Goal: Transaction & Acquisition: Purchase product/service

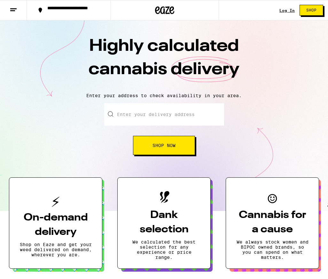
click at [164, 120] on input "Enter your delivery address" at bounding box center [164, 114] width 120 height 22
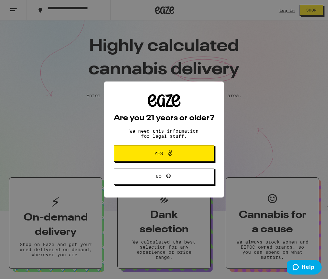
click at [154, 147] on button "Yes" at bounding box center [164, 153] width 100 height 17
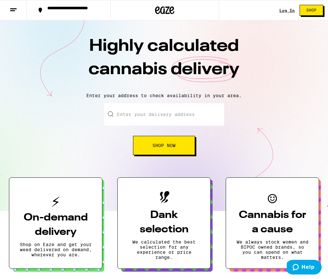
click at [173, 115] on input "Enter your delivery address" at bounding box center [164, 114] width 120 height 22
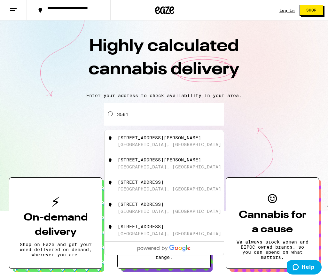
click at [171, 144] on div "3591 Ruffin Road San Diego, CA" at bounding box center [175, 141] width 114 height 12
type input "3591 Ruffin Road, San Diego, CA"
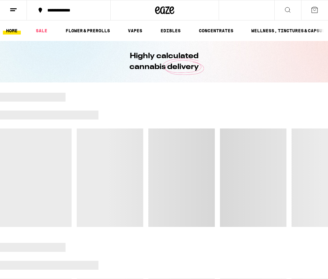
click at [94, 10] on div "**********" at bounding box center [72, 10] width 57 height 4
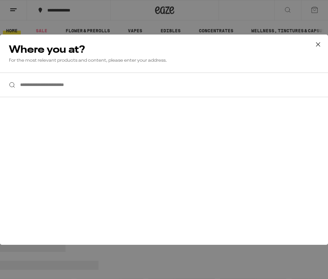
click at [88, 82] on input "**********" at bounding box center [164, 85] width 328 height 25
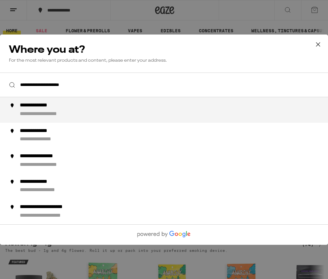
click at [57, 120] on li "**********" at bounding box center [164, 110] width 328 height 26
type input "**********"
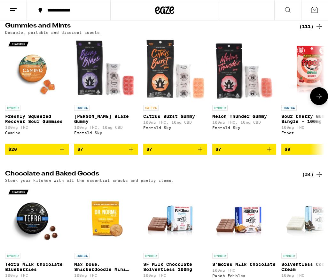
scroll to position [1355, 0]
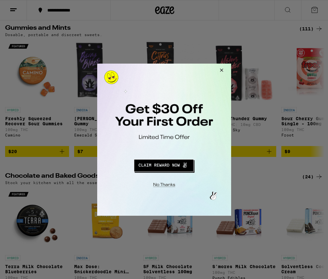
click at [148, 166] on button "Redirect to URL" at bounding box center [163, 164] width 111 height 15
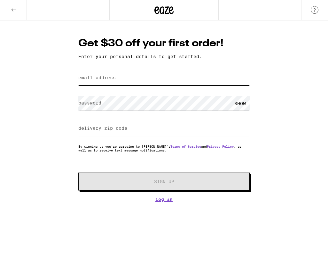
click at [150, 79] on input "email address" at bounding box center [163, 78] width 171 height 14
type input "[EMAIL_ADDRESS][DOMAIN_NAME]"
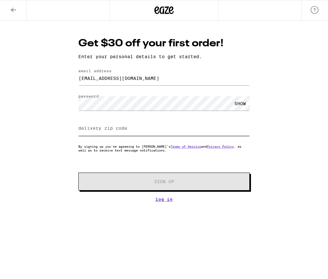
click at [216, 124] on input "delivery zip code" at bounding box center [163, 128] width 171 height 14
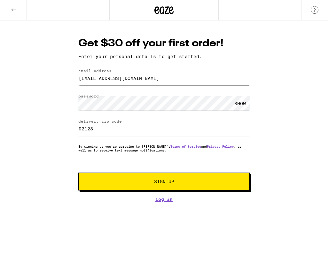
type input "92123"
click at [183, 181] on span "Sign Up" at bounding box center [163, 181] width 127 height 4
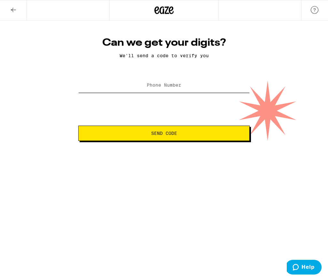
click at [200, 84] on input "Phone Number" at bounding box center [163, 85] width 171 height 14
type input "9"
type input "[PHONE_NUMBER]"
click at [78, 126] on button "Send Code" at bounding box center [163, 133] width 171 height 15
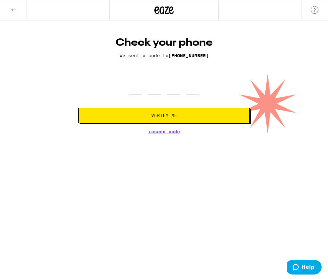
click at [199, 77] on div at bounding box center [163, 85] width 171 height 19
click at [139, 87] on input "tel" at bounding box center [135, 85] width 13 height 19
type input "5"
type input "7"
type input "3"
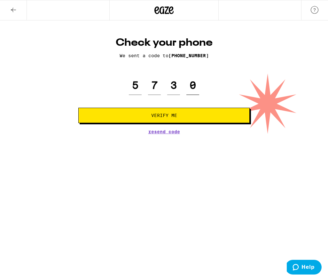
type input "0"
click at [78, 108] on button "Verify Me" at bounding box center [163, 115] width 171 height 15
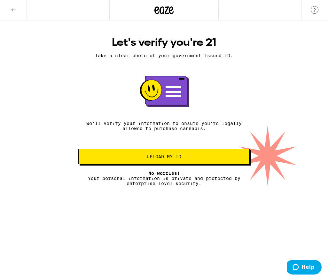
click at [136, 164] on button "Upload my ID" at bounding box center [163, 156] width 171 height 15
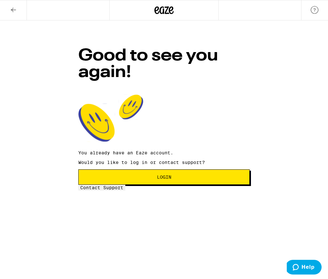
click at [185, 175] on span "Login" at bounding box center [164, 177] width 160 height 4
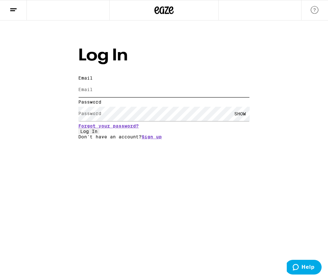
click at [184, 83] on input "Email" at bounding box center [163, 90] width 171 height 14
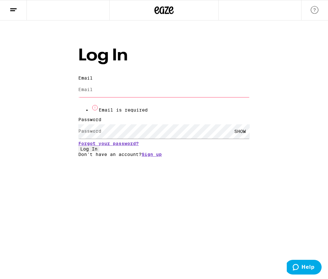
type input "[EMAIL_ADDRESS][DOMAIN_NAME]"
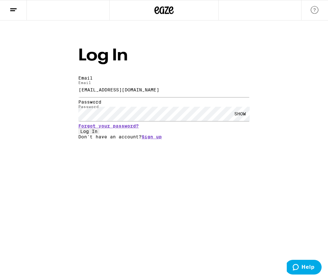
click at [99, 134] on button "Log In" at bounding box center [88, 131] width 21 height 6
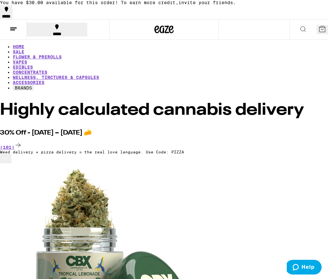
click at [16, 28] on line at bounding box center [13, 28] width 6 height 0
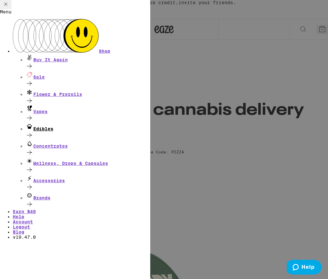
click at [66, 123] on div "Edibles" at bounding box center [88, 131] width 125 height 17
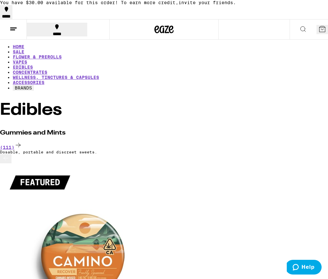
click at [43, 57] on ul "HOME SALE FLOWER & PREROLLS VAPES EDIBLES CONCENTRATES WELLNESS, TINCTURES & CA…" at bounding box center [164, 67] width 328 height 47
click at [24, 52] on link "SALE" at bounding box center [19, 51] width 12 height 5
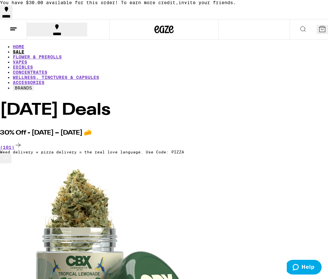
click at [24, 52] on link "SALE" at bounding box center [19, 51] width 12 height 5
click at [24, 49] on link "SALE" at bounding box center [19, 51] width 12 height 5
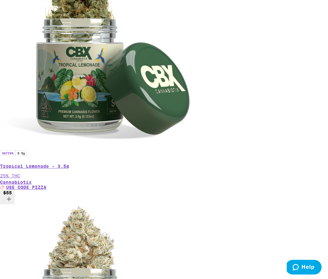
scroll to position [206, 0]
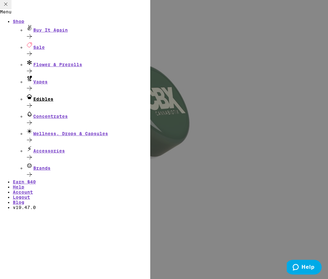
click at [86, 102] on div "Edibles" at bounding box center [88, 101] width 125 height 17
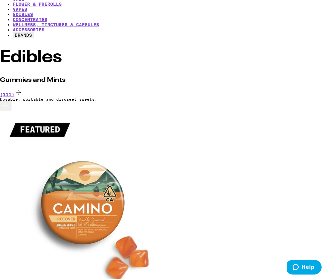
scroll to position [76, 0]
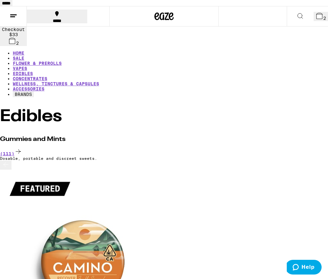
scroll to position [13, 0]
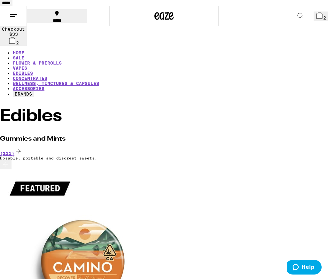
click at [12, 169] on button at bounding box center [6, 164] width 12 height 9
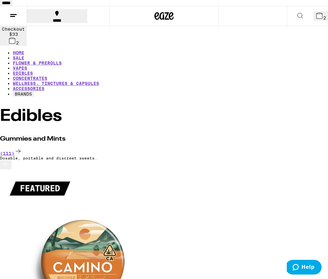
click at [5, 167] on button at bounding box center [6, 164] width 12 height 9
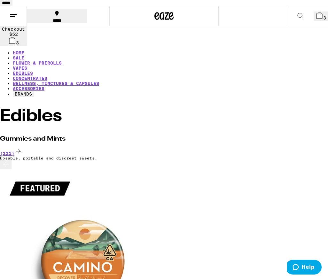
scroll to position [0, 2804]
click at [11, 19] on icon at bounding box center [14, 16] width 8 height 8
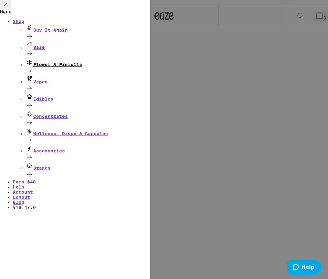
click at [82, 67] on div "Flower & Prerolls" at bounding box center [88, 62] width 125 height 9
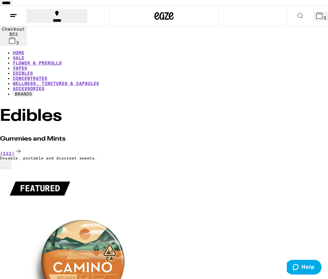
click at [17, 26] on button at bounding box center [13, 16] width 27 height 20
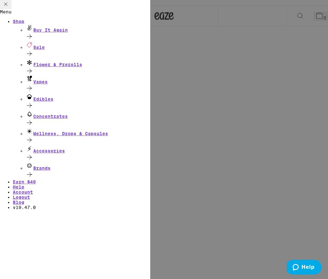
click at [46, 52] on ul "Buy It Again Sale Flower & Prerolls Vapes Edibles Concentrates Wellness, Drops …" at bounding box center [81, 101] width 137 height 155
click at [50, 50] on div "Sale" at bounding box center [88, 45] width 125 height 9
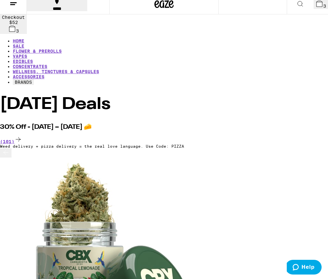
scroll to position [0, 4713]
click at [314, 9] on button "4" at bounding box center [321, 4] width 14 height 9
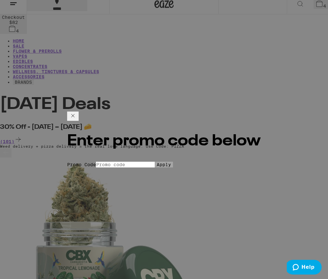
click at [145, 162] on input "Promo Code" at bounding box center [125, 165] width 59 height 6
type input "PIZZA"
click at [155, 162] on button "Apply" at bounding box center [164, 165] width 18 height 6
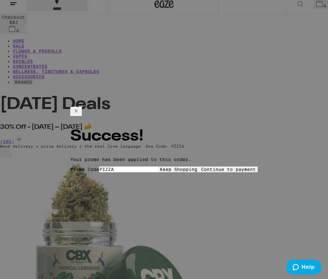
click at [199, 167] on button "Continue to payment" at bounding box center [228, 170] width 58 height 6
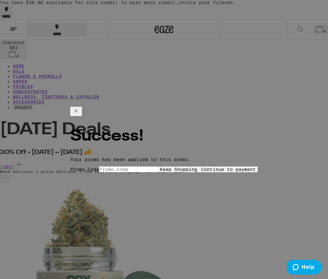
click at [80, 112] on icon at bounding box center [76, 111] width 8 height 8
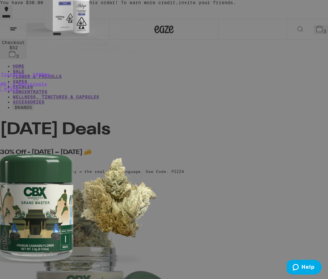
scroll to position [80, 0]
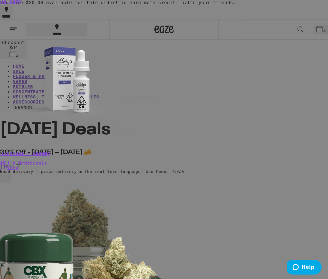
scroll to position [102, 0]
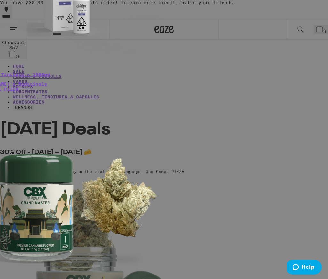
scroll to position [0, 0]
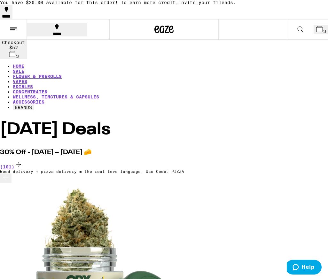
click at [13, 36] on button at bounding box center [13, 29] width 27 height 20
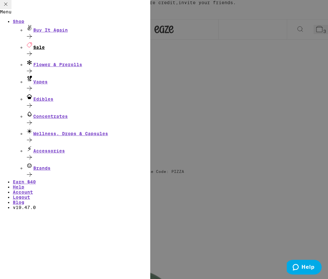
click at [84, 56] on div "Sale" at bounding box center [88, 49] width 125 height 17
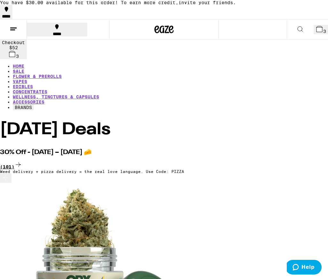
click at [310, 161] on div "(101)" at bounding box center [164, 165] width 328 height 9
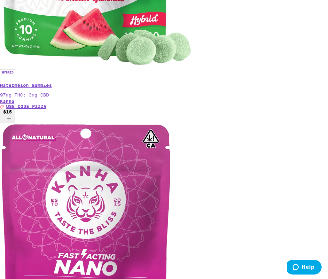
scroll to position [2103, 0]
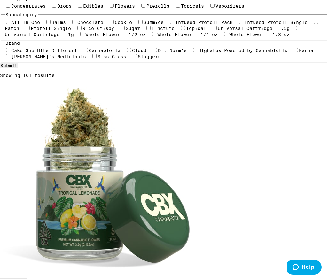
scroll to position [0, 0]
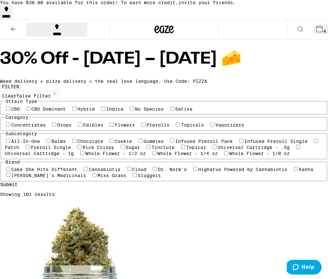
click at [316, 32] on icon at bounding box center [319, 29] width 6 height 6
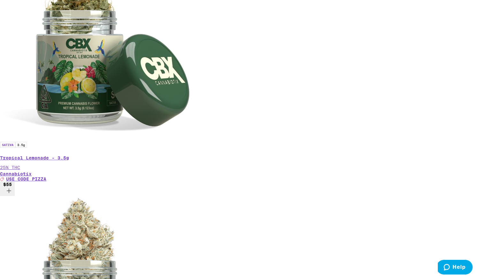
scroll to position [249, 0]
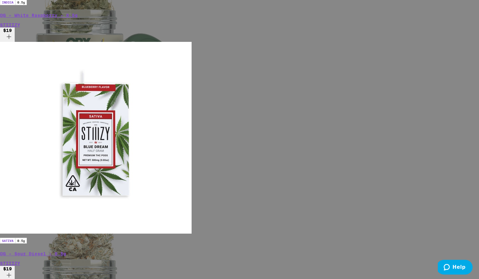
scroll to position [80, 0]
